Goal: Task Accomplishment & Management: Manage account settings

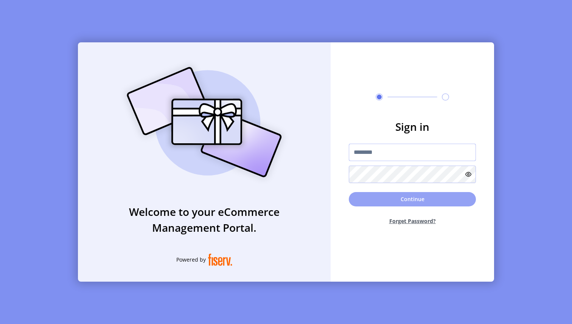
type input "**********"
click at [404, 201] on button "Continue" at bounding box center [412, 199] width 127 height 14
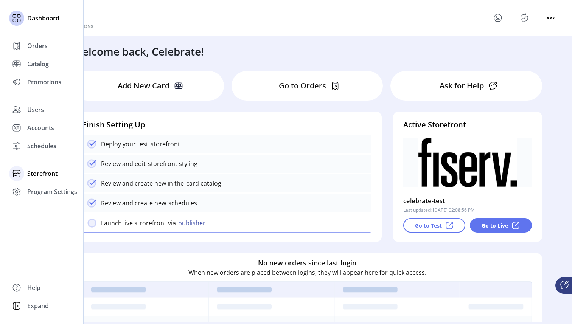
click at [45, 173] on span "Storefront" at bounding box center [42, 173] width 30 height 9
click at [40, 189] on span "Configuration" at bounding box center [47, 188] width 40 height 9
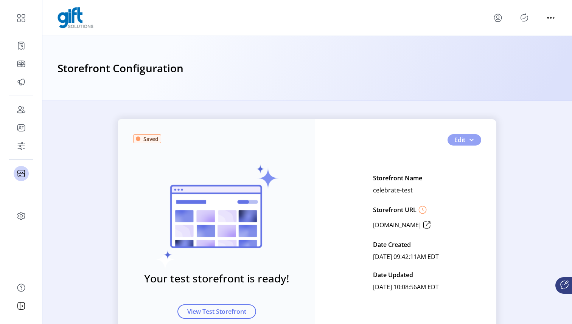
click at [470, 137] on span "button" at bounding box center [471, 140] width 6 height 6
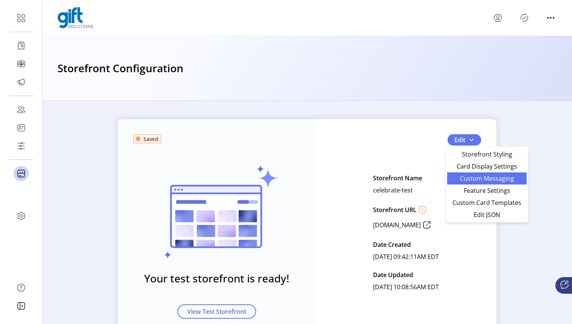
click at [495, 178] on span "Custom Messaging" at bounding box center [487, 179] width 70 height 6
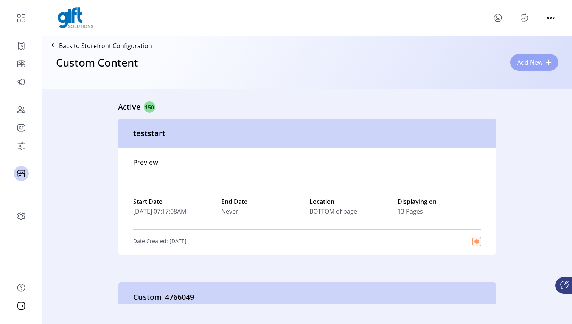
click at [523, 67] on span "Add New" at bounding box center [529, 62] width 25 height 9
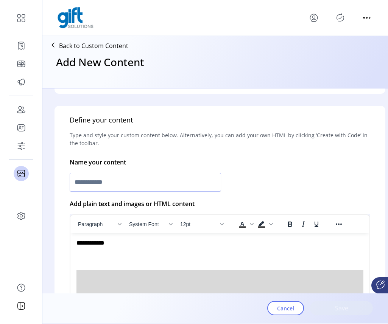
scroll to position [125, 0]
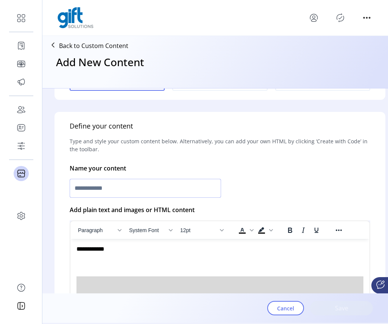
click at [201, 193] on input "text" at bounding box center [145, 188] width 151 height 19
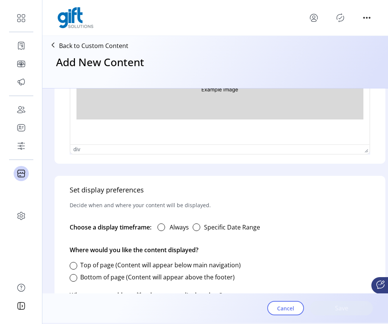
scroll to position [343, 0]
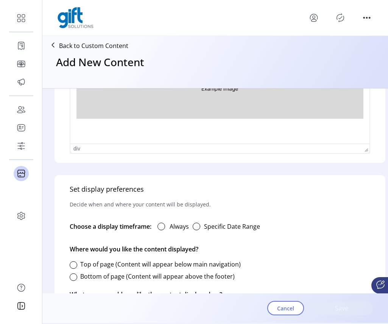
type input "**********"
drag, startPoint x: 138, startPoint y: 205, endPoint x: 205, endPoint y: 206, distance: 66.2
click at [205, 206] on p "Decide when and where your content will be displayed." at bounding box center [140, 205] width 141 height 20
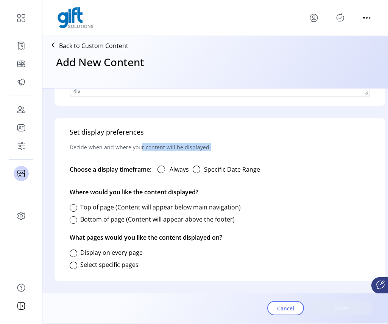
scroll to position [406, 0]
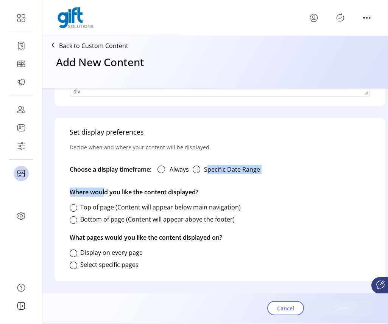
drag, startPoint x: 104, startPoint y: 184, endPoint x: 207, endPoint y: 182, distance: 103.7
click at [207, 182] on div "Set display preferences Decide when and where your content will be displayed. C…" at bounding box center [219, 199] width 331 height 163
drag, startPoint x: 231, startPoint y: 232, endPoint x: 222, endPoint y: 232, distance: 9.5
click at [222, 232] on div "Set display preferences Decide when and where your content will be displayed. C…" at bounding box center [219, 199] width 331 height 163
click at [230, 233] on div "Set display preferences Decide when and where your content will be displayed. C…" at bounding box center [219, 199] width 331 height 163
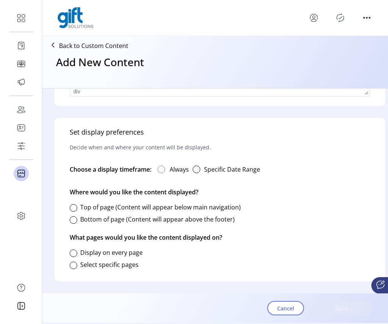
click at [164, 166] on div at bounding box center [161, 170] width 8 height 8
click at [196, 166] on div "button" at bounding box center [197, 170] width 8 height 8
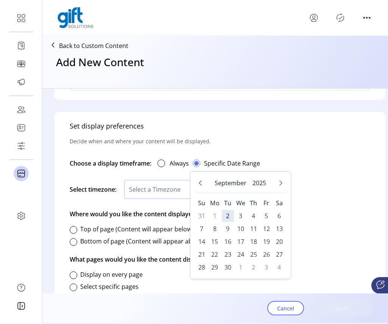
click at [150, 176] on div "Select timezone: Select a Timezone" at bounding box center [220, 190] width 300 height 28
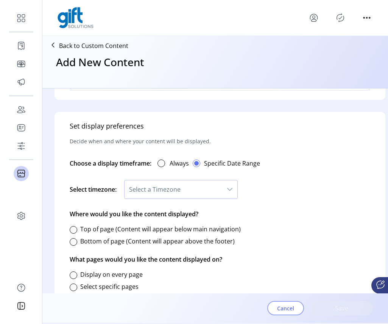
click at [278, 310] on span "Cancel" at bounding box center [285, 309] width 17 height 8
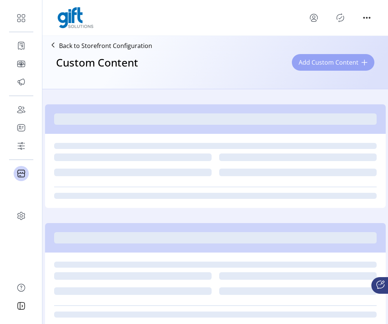
click at [352, 61] on span "Add Custom Content" at bounding box center [329, 62] width 60 height 9
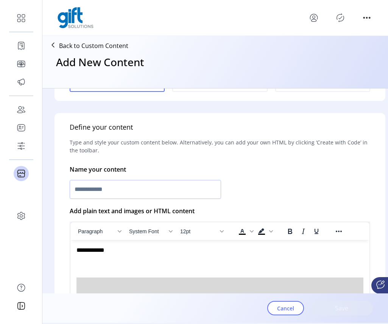
scroll to position [128, 0]
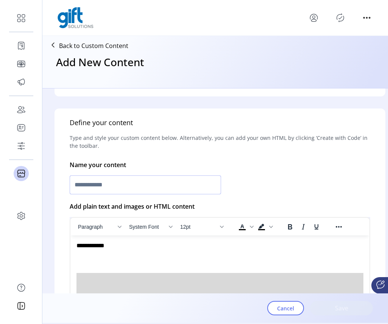
click at [210, 191] on input "text" at bounding box center [145, 185] width 151 height 19
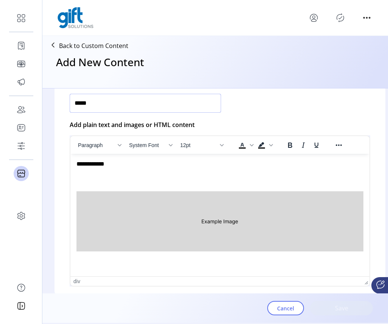
scroll to position [216, 0]
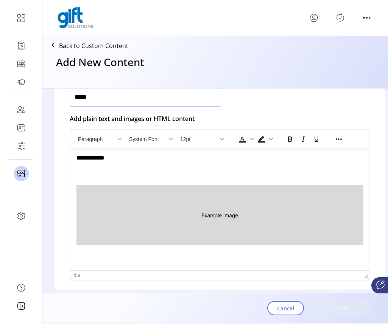
type input "*****"
click at [216, 180] on p "Rich Text Area. Press ALT-0 for help." at bounding box center [219, 208] width 287 height 80
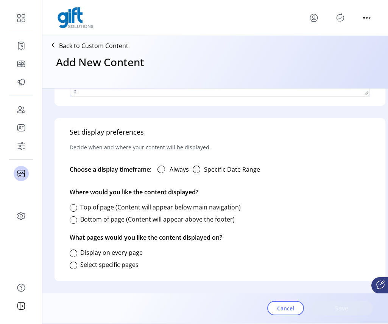
scroll to position [405, 0]
click at [75, 216] on div at bounding box center [74, 220] width 8 height 8
click at [75, 250] on div at bounding box center [74, 254] width 8 height 8
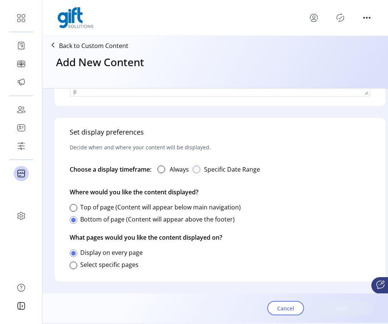
click at [198, 166] on div "button" at bounding box center [197, 170] width 8 height 8
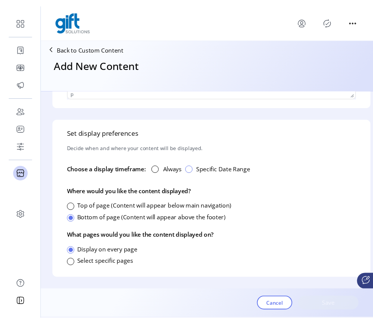
scroll to position [4, 2]
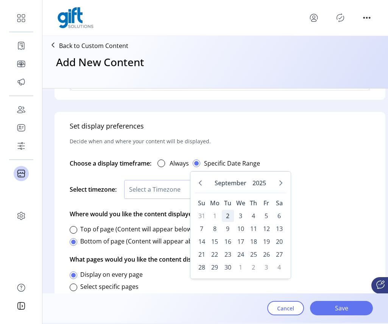
click at [230, 216] on span "2" at bounding box center [228, 216] width 12 height 12
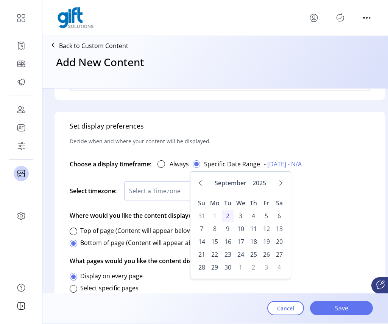
click at [228, 215] on span "2" at bounding box center [228, 216] width 12 height 12
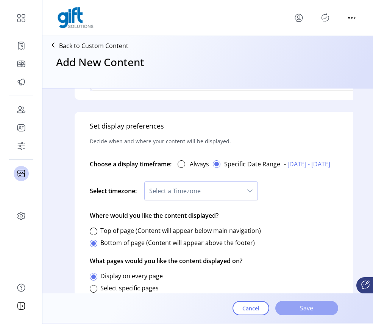
click at [311, 310] on span "Save" at bounding box center [306, 308] width 43 height 9
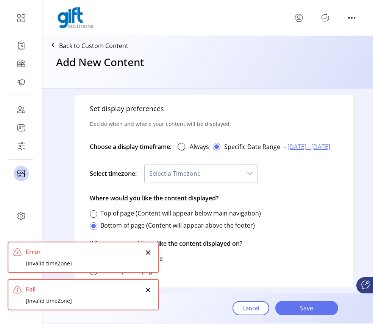
scroll to position [435, 0]
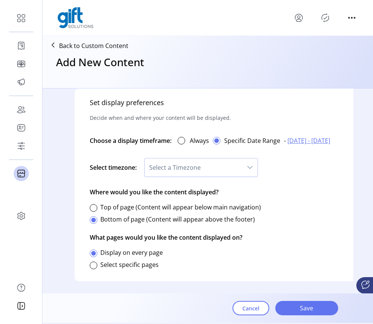
click at [249, 165] on icon "dropdown trigger" at bounding box center [250, 168] width 6 height 6
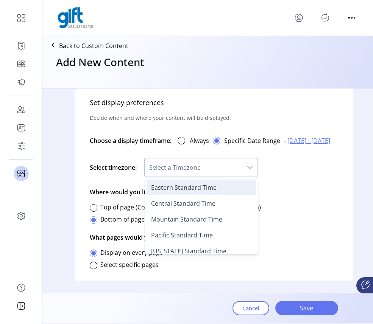
click at [228, 185] on li "Eastern Standard Time" at bounding box center [201, 187] width 110 height 15
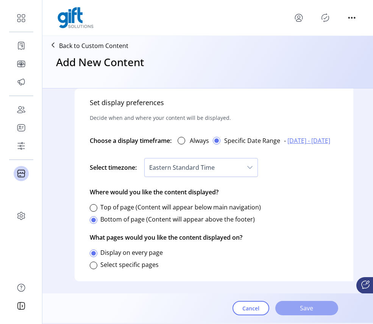
click at [300, 314] on button "Save" at bounding box center [306, 308] width 63 height 14
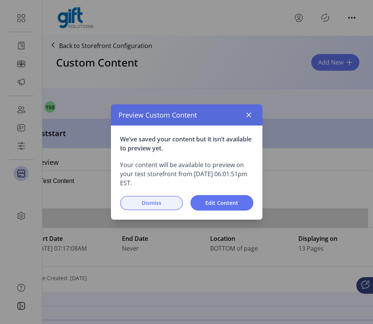
click at [130, 206] on span "Dismiss" at bounding box center [151, 203] width 43 height 8
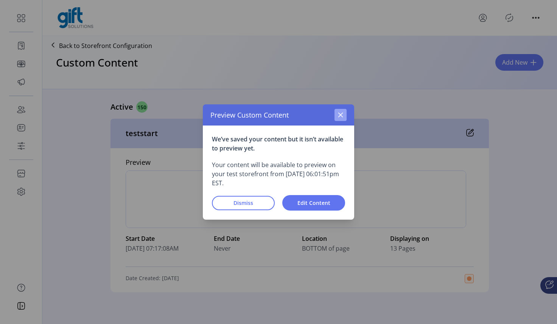
click at [341, 113] on icon "button" at bounding box center [341, 115] width 6 height 6
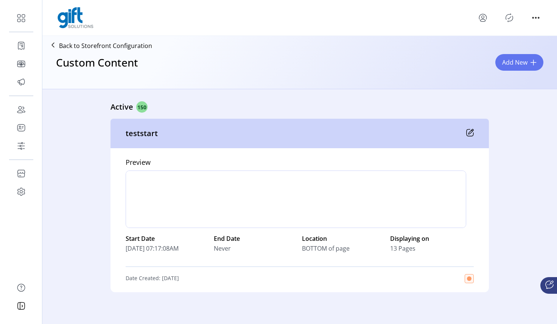
click at [344, 131] on icon at bounding box center [470, 133] width 8 height 8
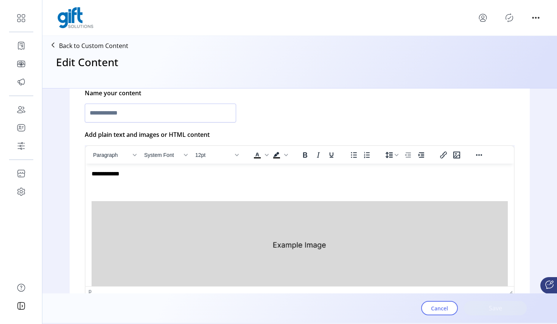
type input "*********"
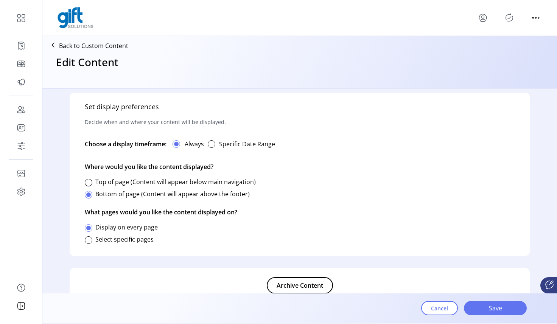
scroll to position [439, 0]
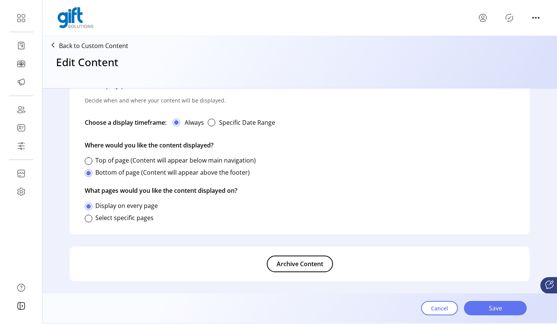
click at [303, 263] on span "Archive Content" at bounding box center [300, 264] width 47 height 9
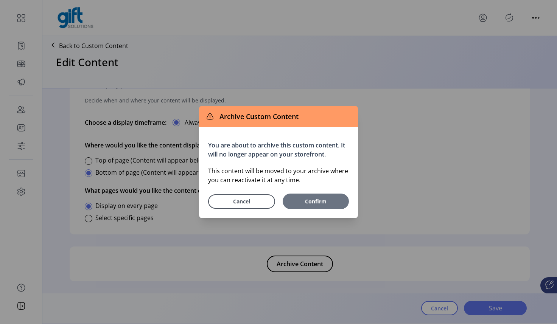
click at [319, 205] on span "Confirm" at bounding box center [315, 202] width 59 height 8
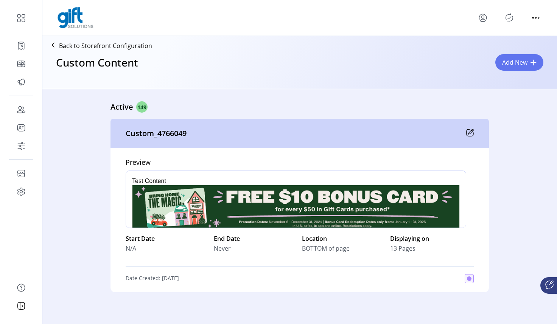
click at [344, 129] on icon at bounding box center [470, 133] width 8 height 8
click at [344, 136] on icon at bounding box center [470, 133] width 8 height 8
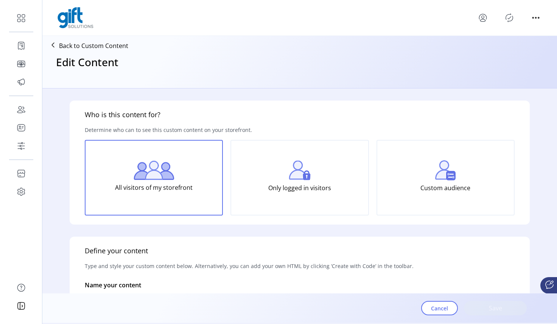
type input "**********"
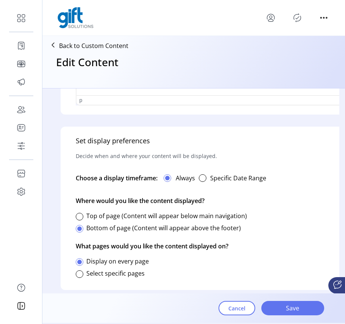
scroll to position [453, 0]
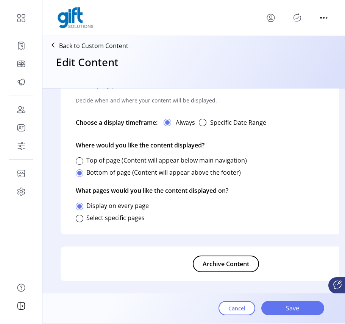
click at [230, 260] on span "Archive Content" at bounding box center [225, 264] width 47 height 9
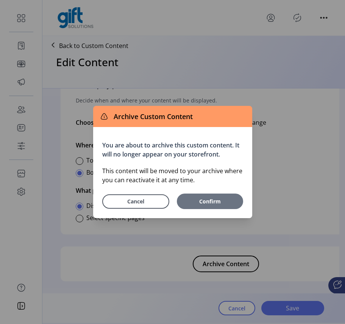
click at [219, 202] on span "Confirm" at bounding box center [210, 202] width 59 height 8
